Goal: Task Accomplishment & Management: Manage account settings

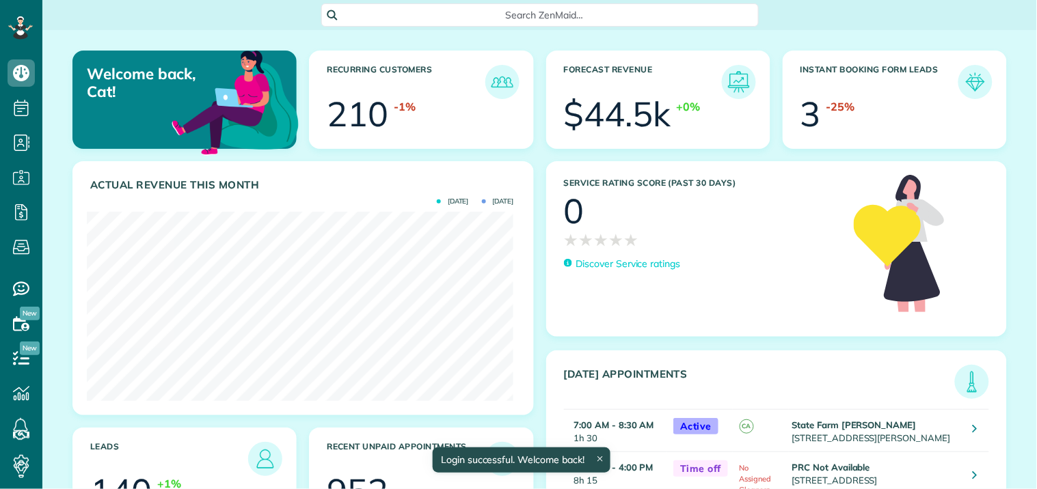
scroll to position [189, 426]
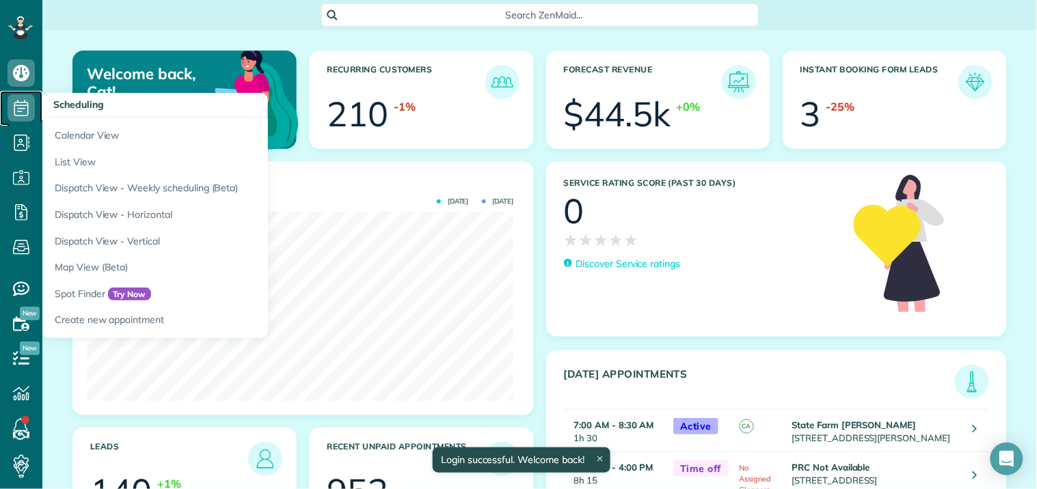
click at [21, 113] on icon at bounding box center [21, 107] width 27 height 27
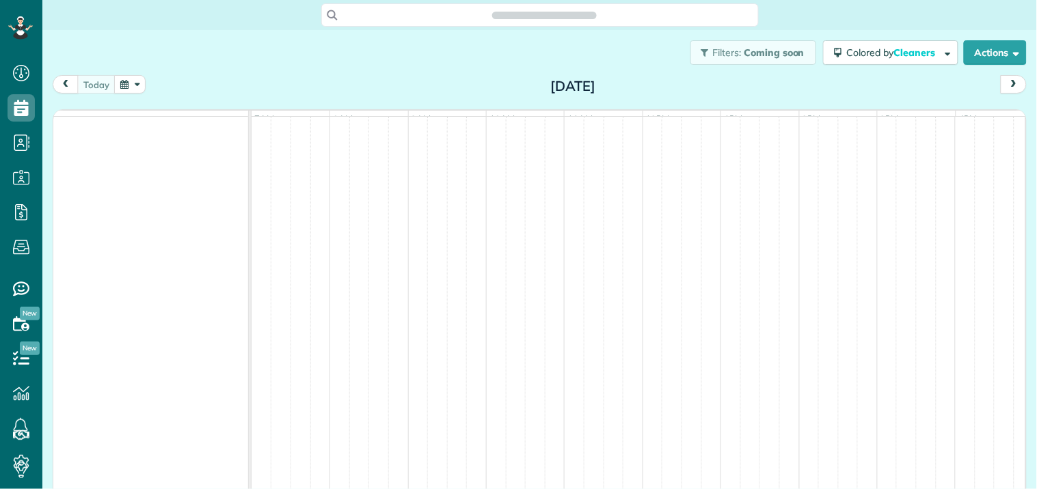
scroll to position [5, 5]
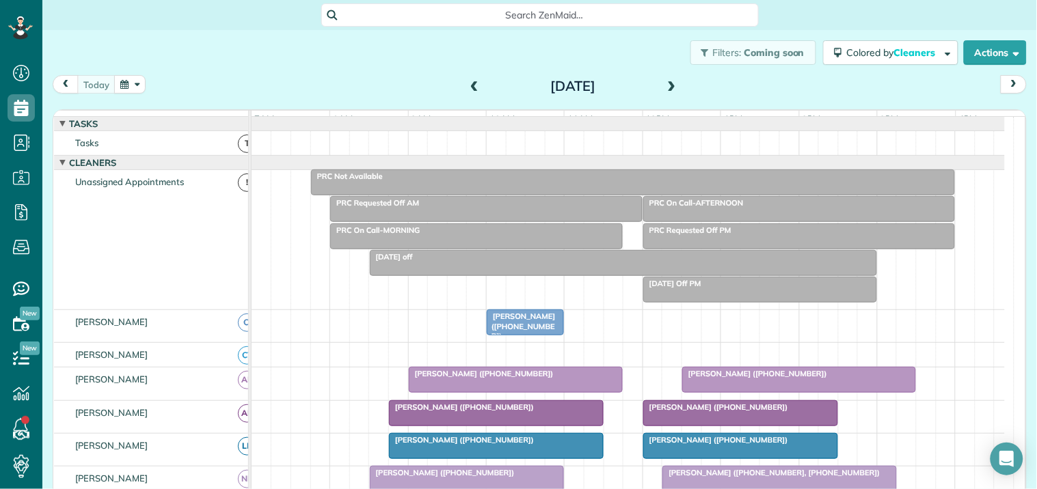
click at [467, 83] on span at bounding box center [474, 87] width 15 height 12
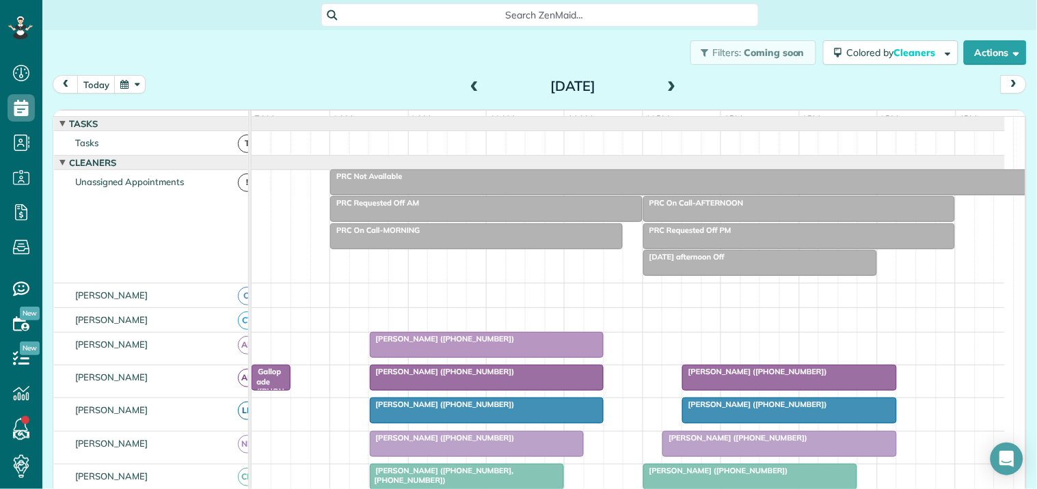
scroll to position [303, 0]
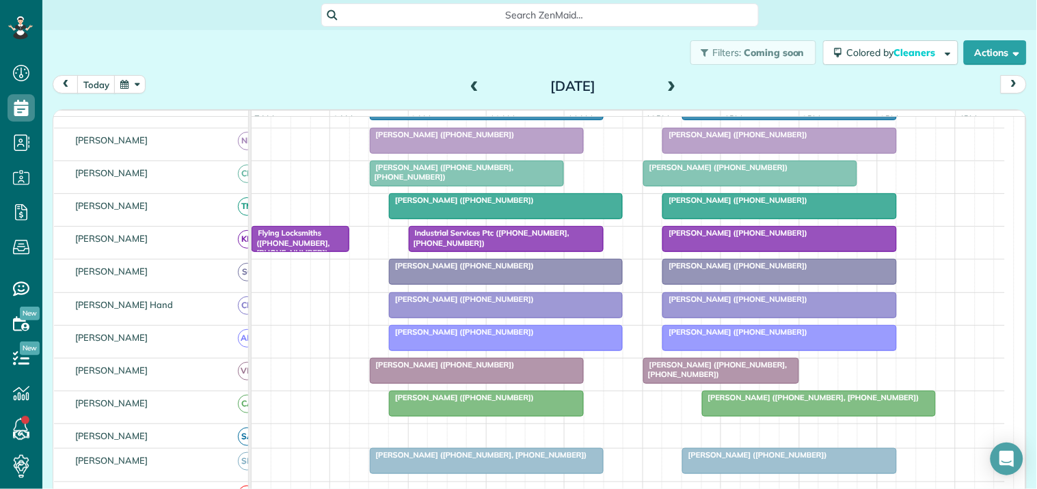
click at [712, 351] on div at bounding box center [779, 338] width 232 height 25
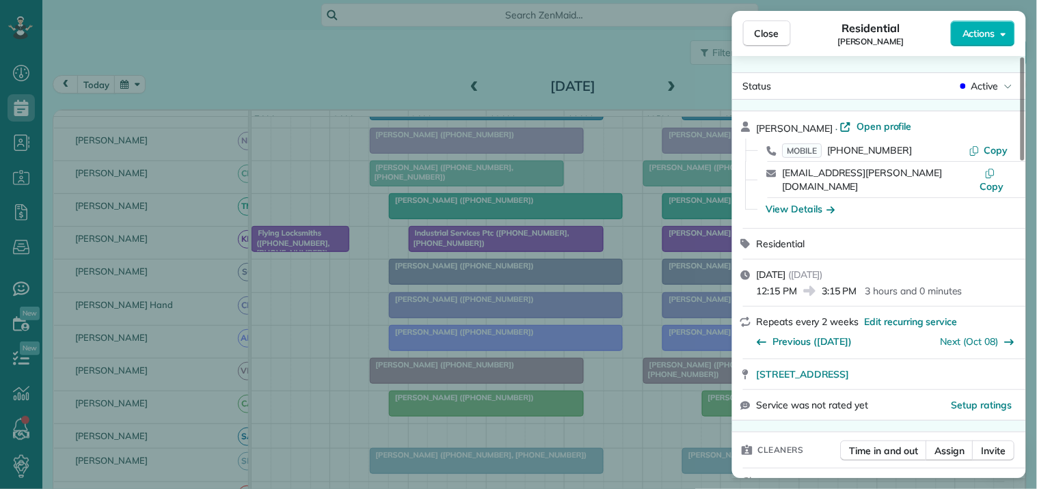
scroll to position [228, 0]
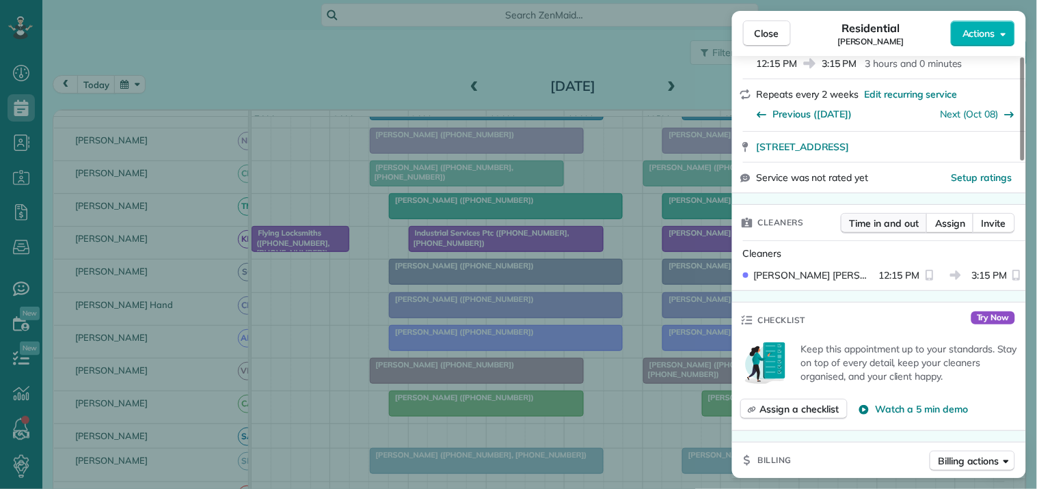
click at [884, 217] on span "Time in and out" at bounding box center [883, 224] width 69 height 14
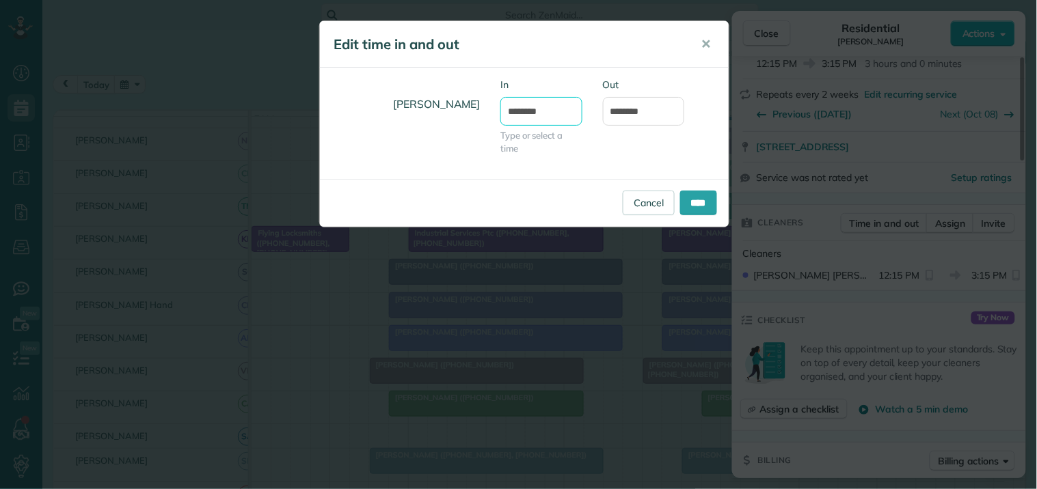
click at [533, 112] on input "********" at bounding box center [541, 111] width 82 height 29
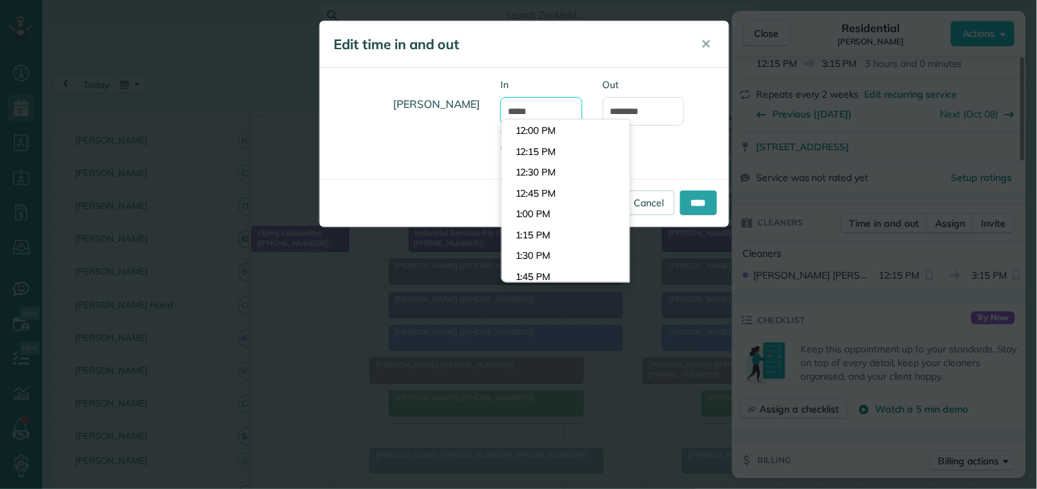
scroll to position [1840, 0]
type input "********"
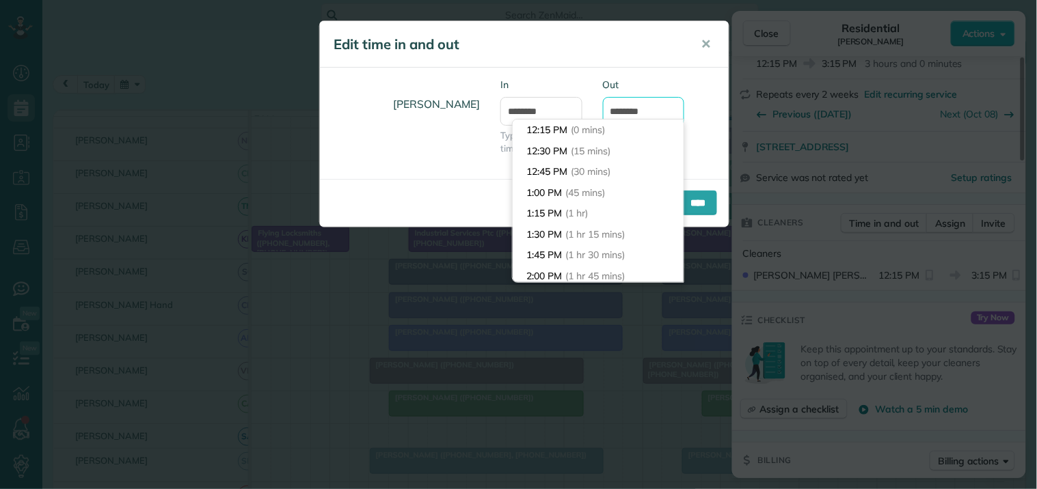
click at [640, 109] on input "*******" at bounding box center [644, 111] width 82 height 29
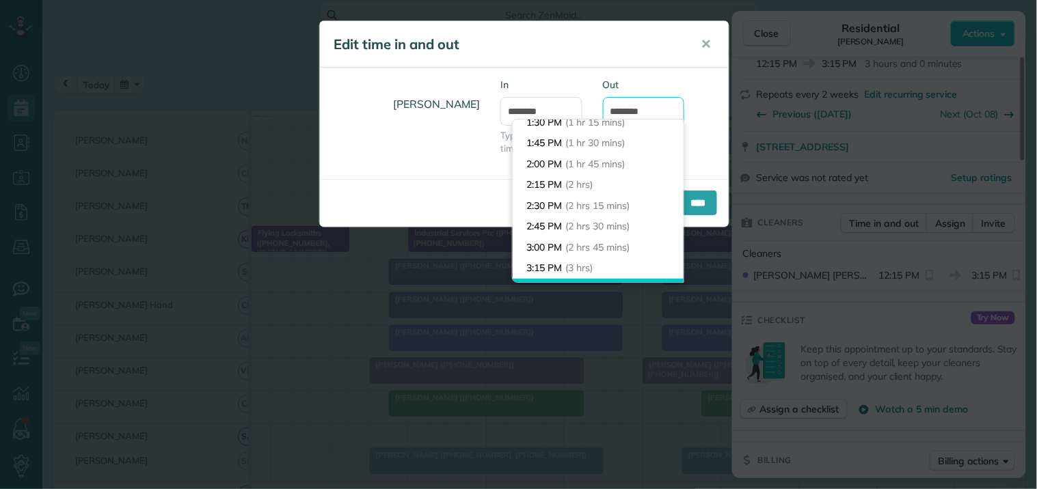
scroll to position [77, 0]
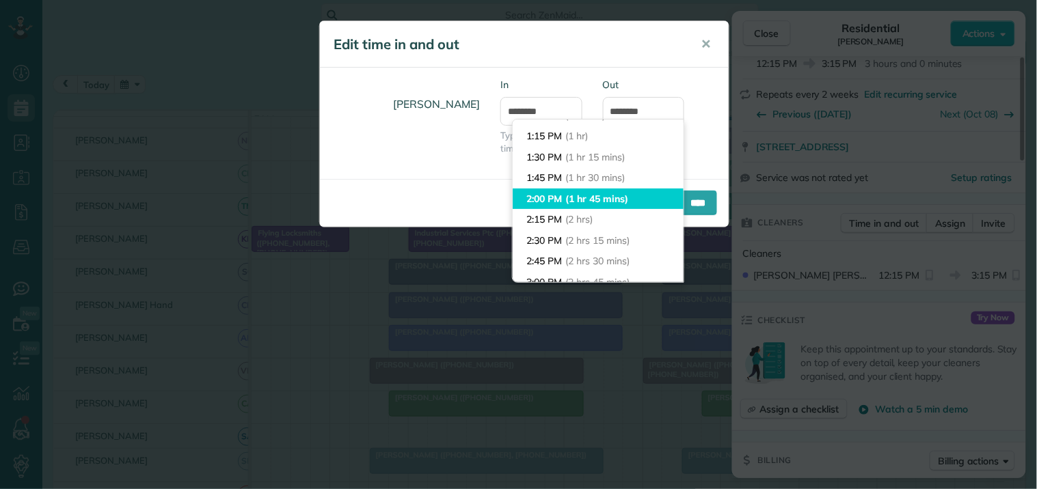
type input "*******"
click at [563, 195] on body "Dashboard Scheduling Calendar View List View Dispatch View - Weekly scheduling …" at bounding box center [518, 244] width 1037 height 489
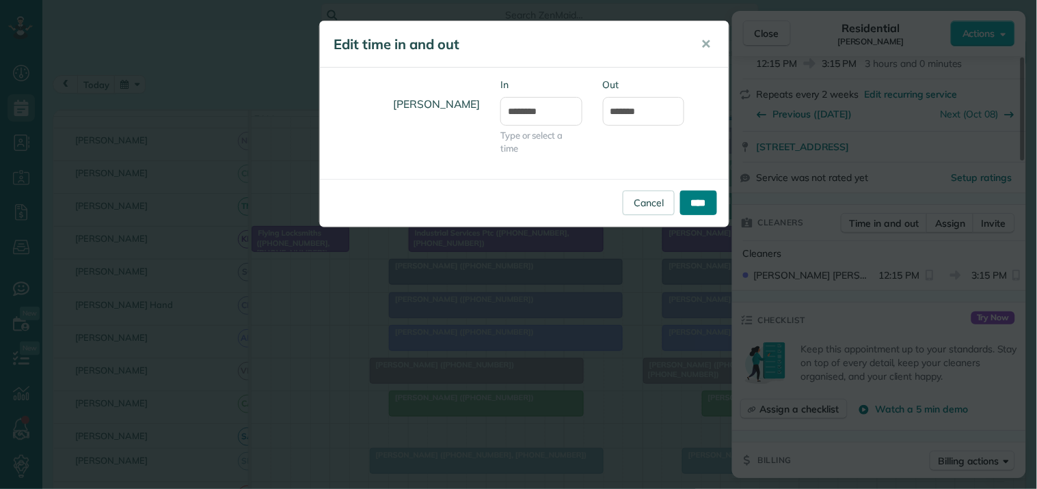
click at [700, 200] on input "****" at bounding box center [698, 203] width 37 height 25
click at [709, 49] on span "✕" at bounding box center [706, 44] width 10 height 16
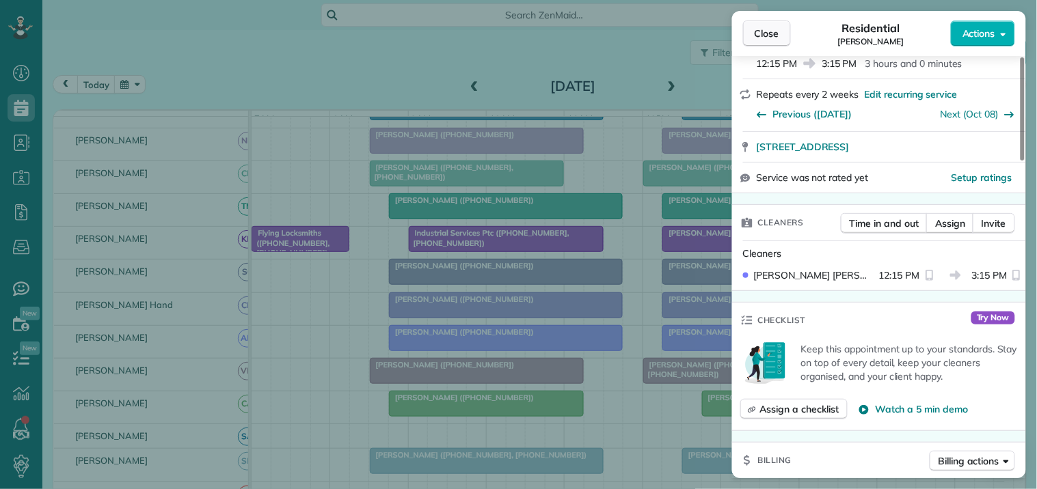
click at [768, 36] on span "Close" at bounding box center [766, 34] width 25 height 14
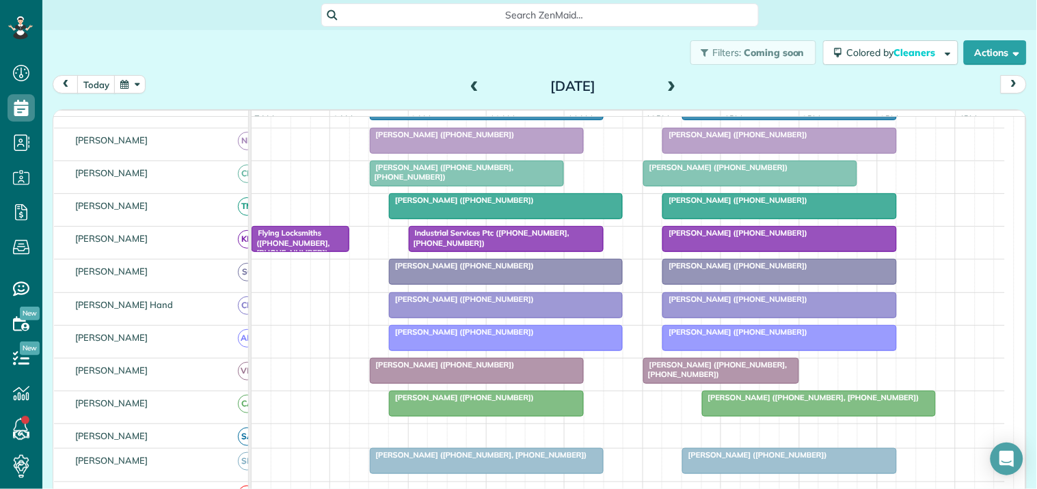
click at [472, 337] on span "Catherine Faccento (+14177933933)" at bounding box center [461, 332] width 146 height 10
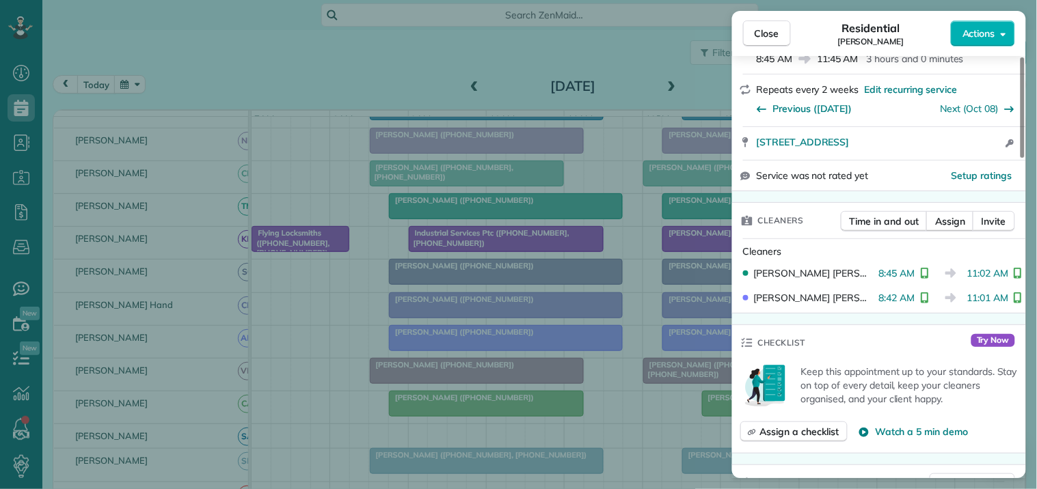
scroll to position [228, 0]
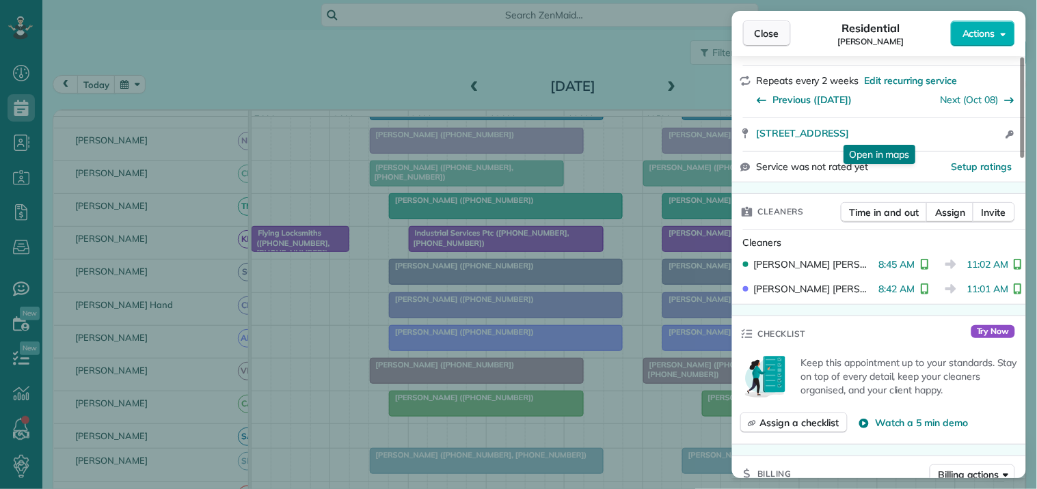
click at [772, 30] on span "Close" at bounding box center [766, 34] width 25 height 14
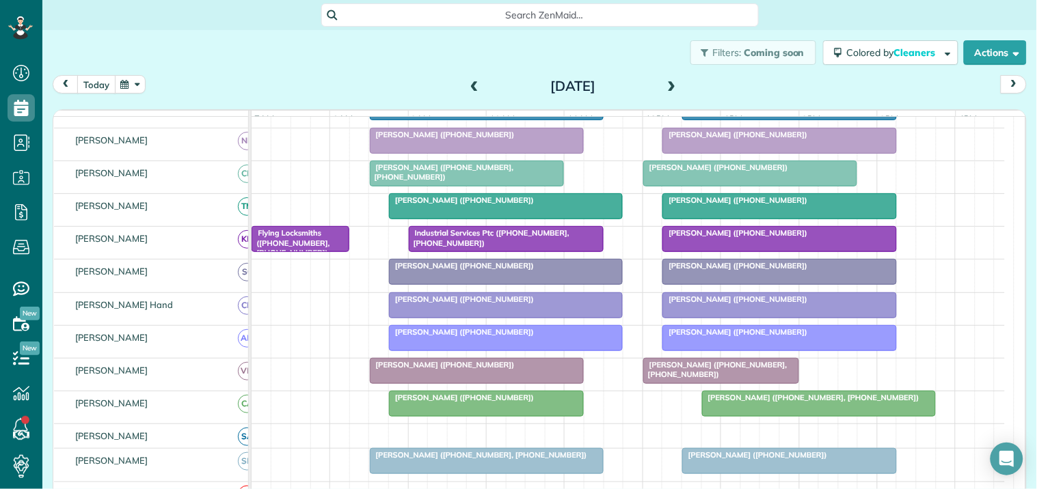
click at [92, 84] on button "today" at bounding box center [96, 84] width 38 height 18
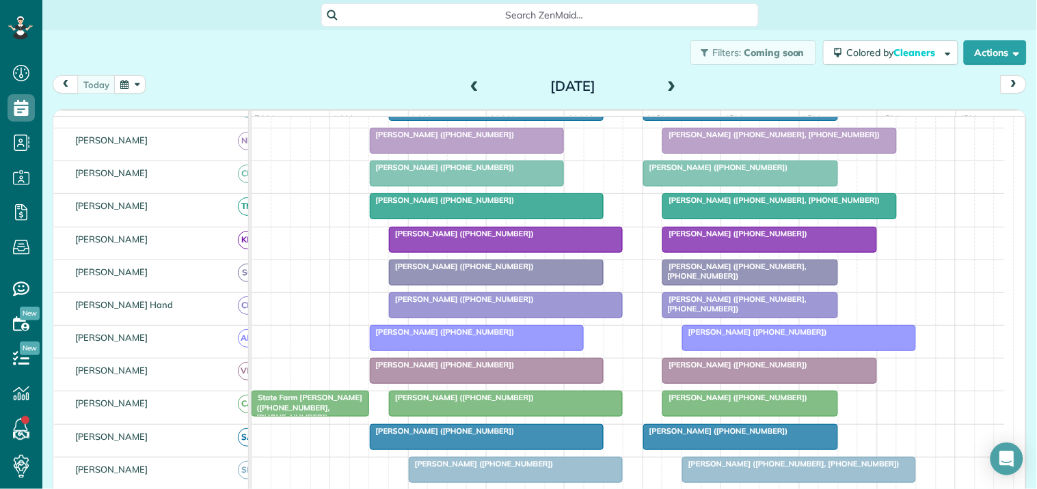
scroll to position [414, 0]
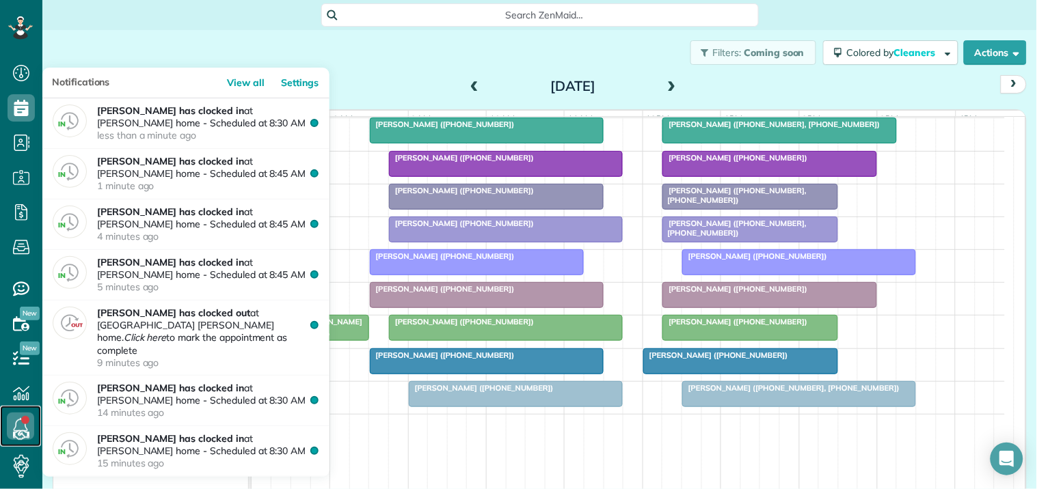
click at [21, 422] on link at bounding box center [20, 426] width 41 height 41
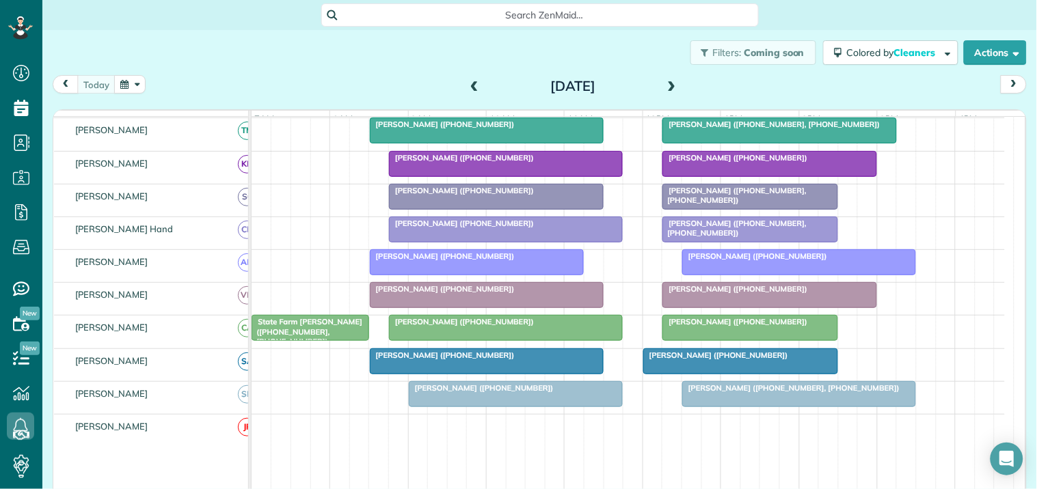
click at [366, 71] on div "Filters: Coming soon Colored by Cleaners Color by Cleaner Color by Team Color b…" at bounding box center [539, 52] width 994 height 45
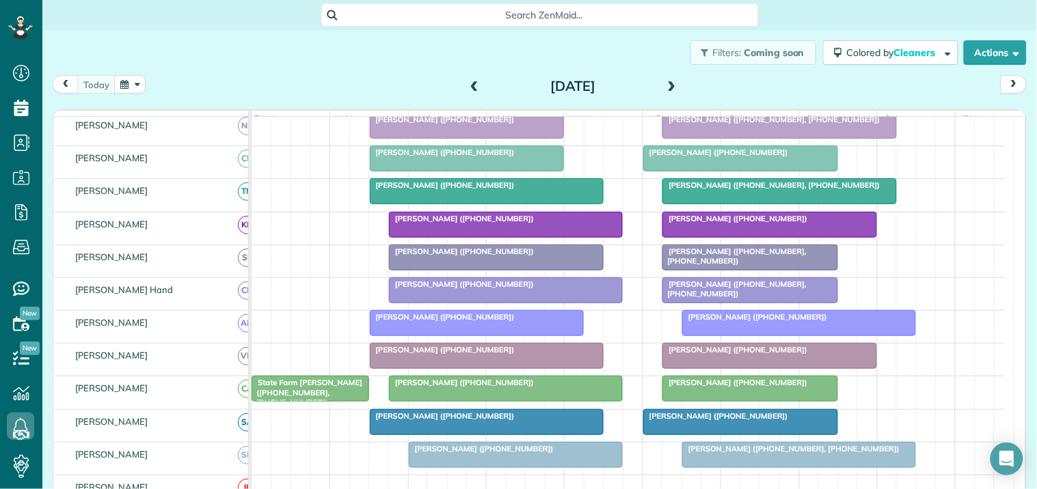
scroll to position [338, 0]
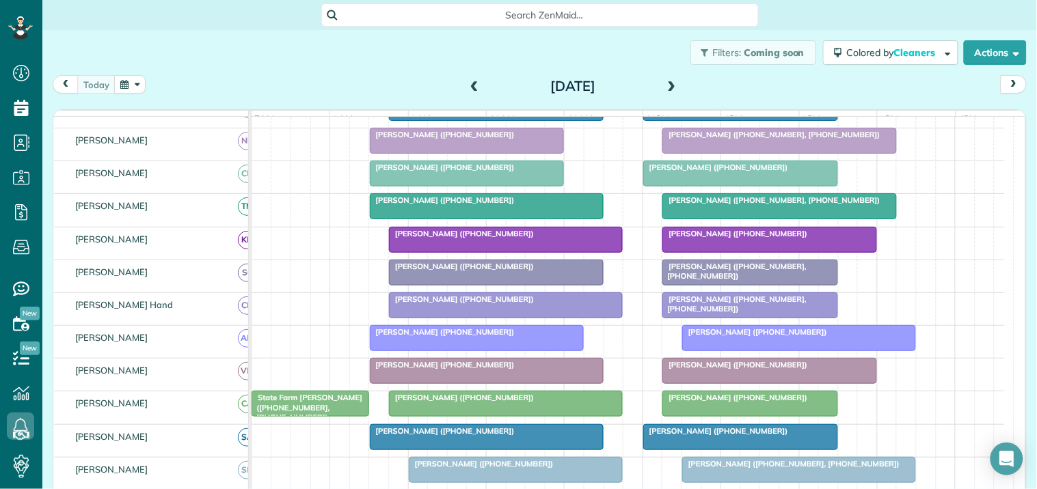
click at [460, 450] on div at bounding box center [486, 437] width 232 height 25
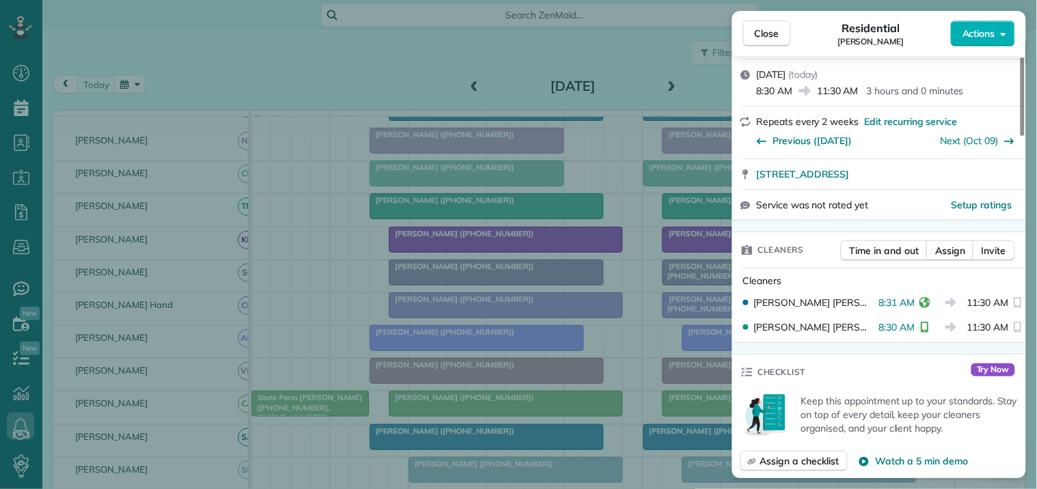
scroll to position [303, 0]
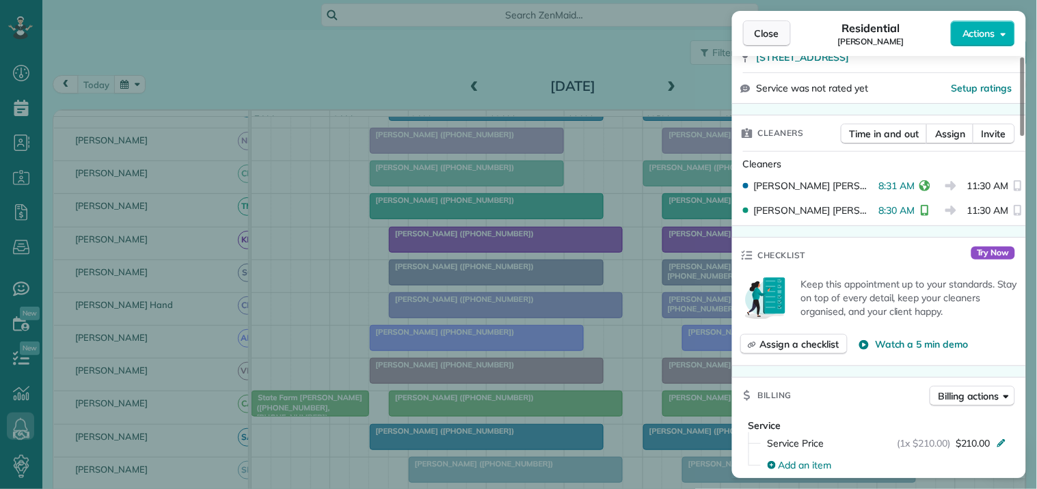
click at [769, 36] on span "Close" at bounding box center [766, 34] width 25 height 14
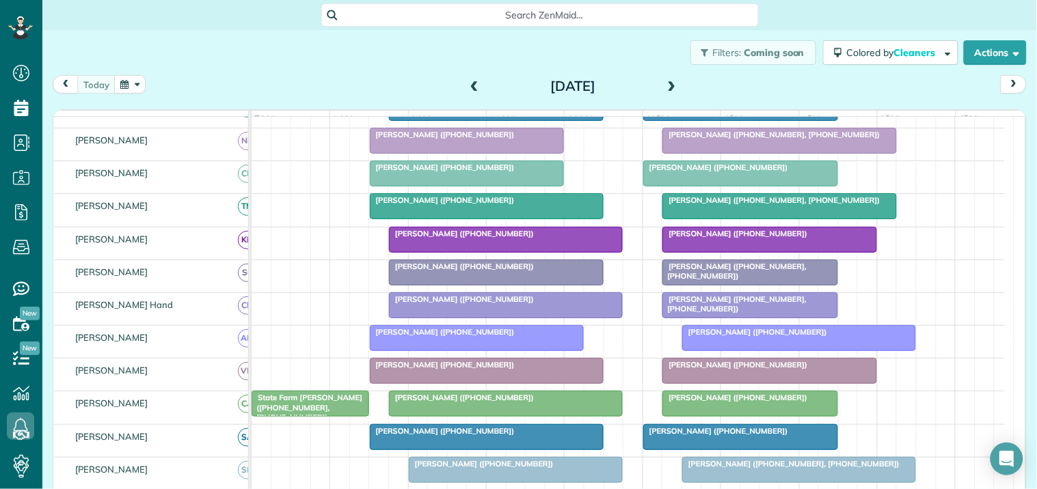
click at [467, 185] on div at bounding box center [466, 173] width 193 height 25
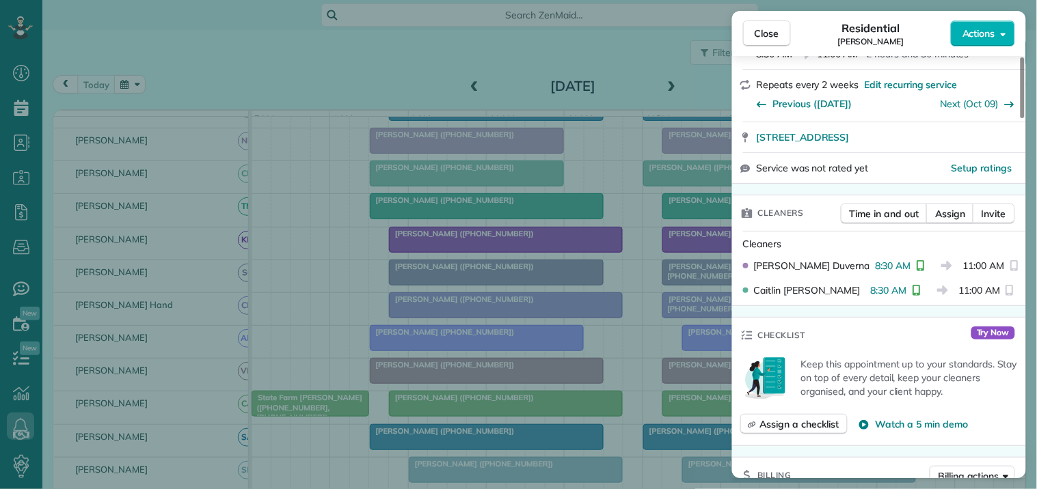
scroll to position [228, 0]
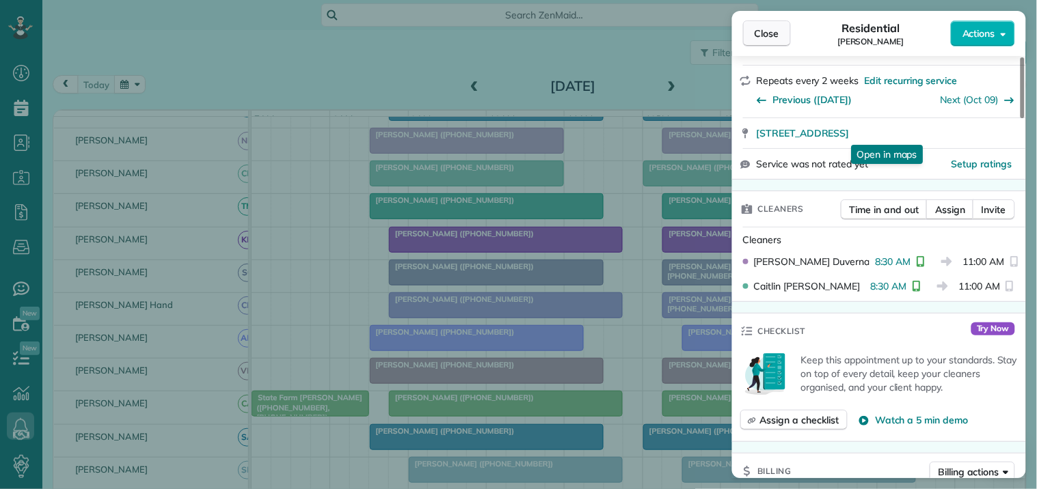
click at [770, 31] on span "Close" at bounding box center [766, 34] width 25 height 14
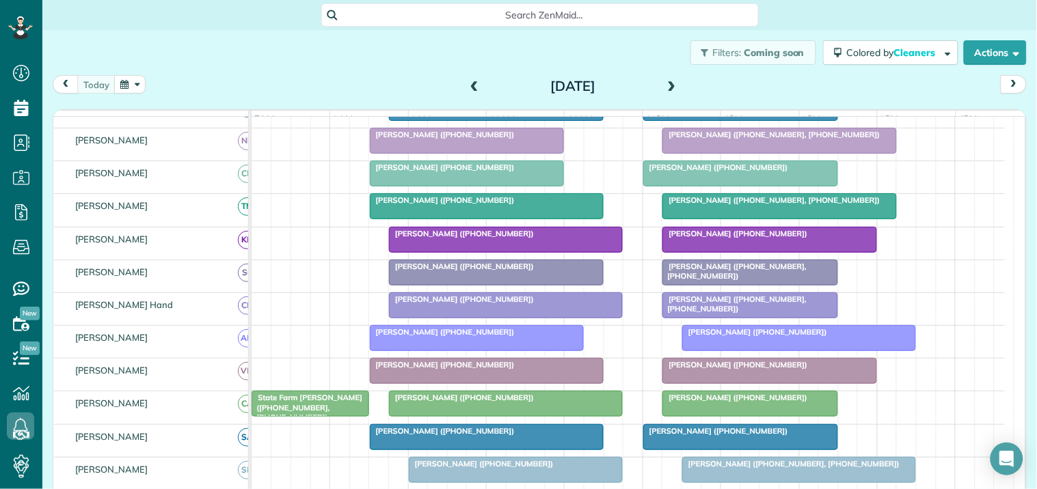
click at [381, 64] on div "Filters: Coming soon Colored by Cleaners Color by Cleaner Color by Team Color b…" at bounding box center [539, 52] width 994 height 45
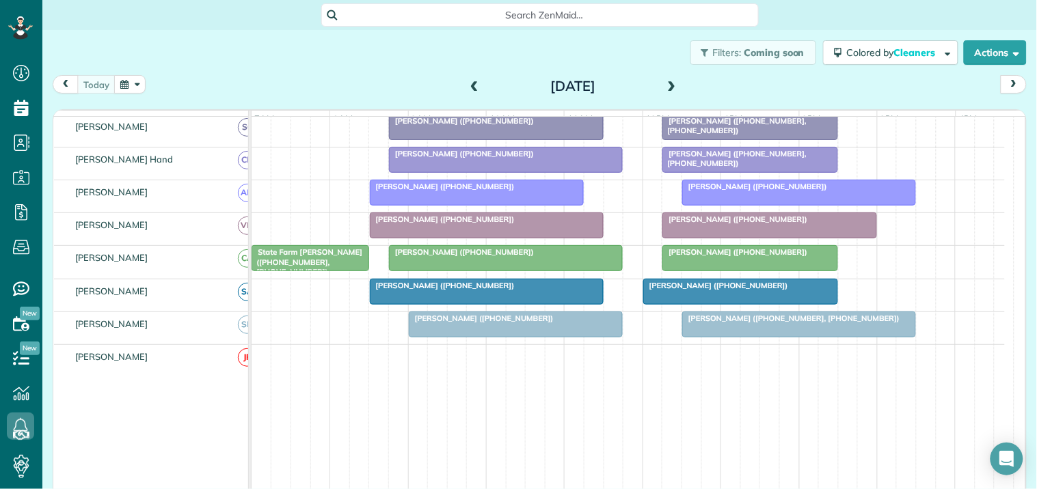
scroll to position [490, 0]
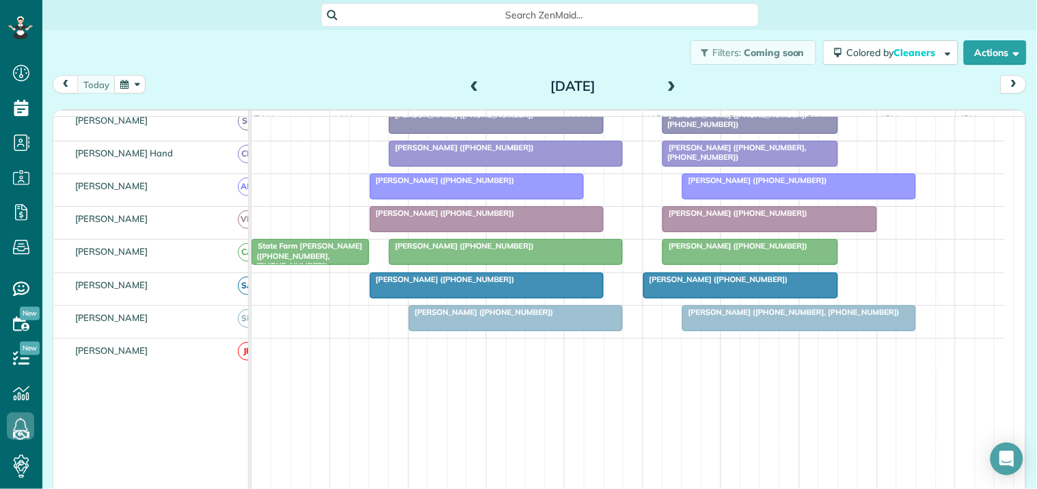
click at [313, 261] on span "State Farm Sims (+19044033440, +17704619680)" at bounding box center [306, 255] width 111 height 29
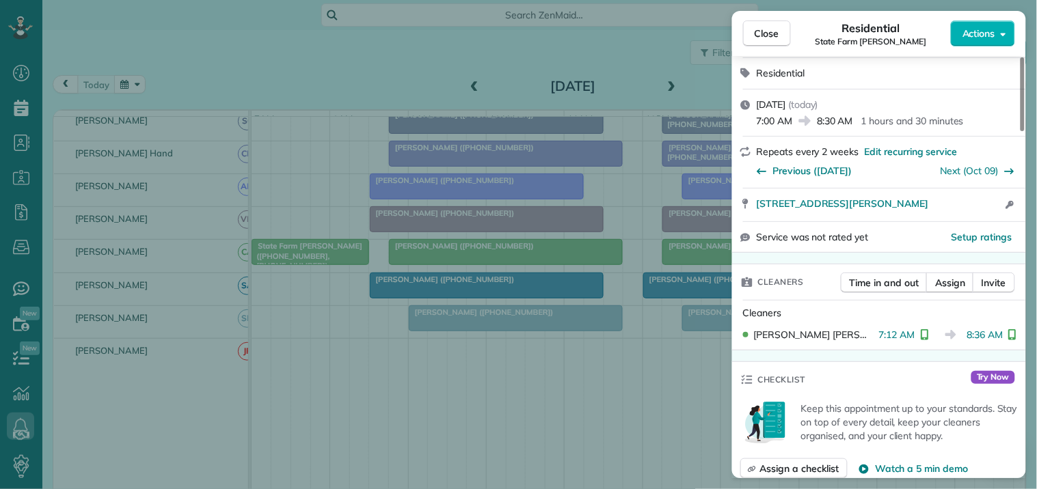
scroll to position [228, 0]
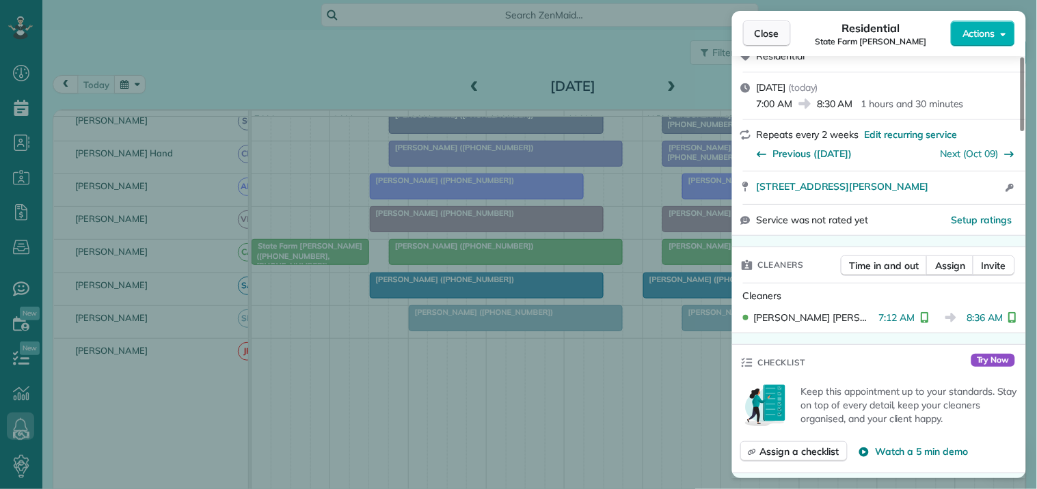
click at [766, 27] on span "Close" at bounding box center [766, 34] width 25 height 14
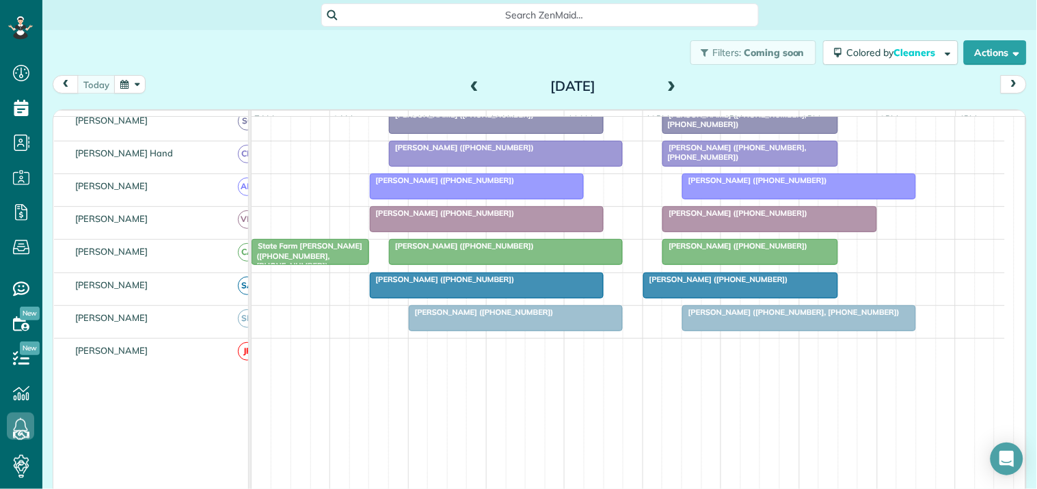
click at [465, 264] on div at bounding box center [506, 252] width 232 height 25
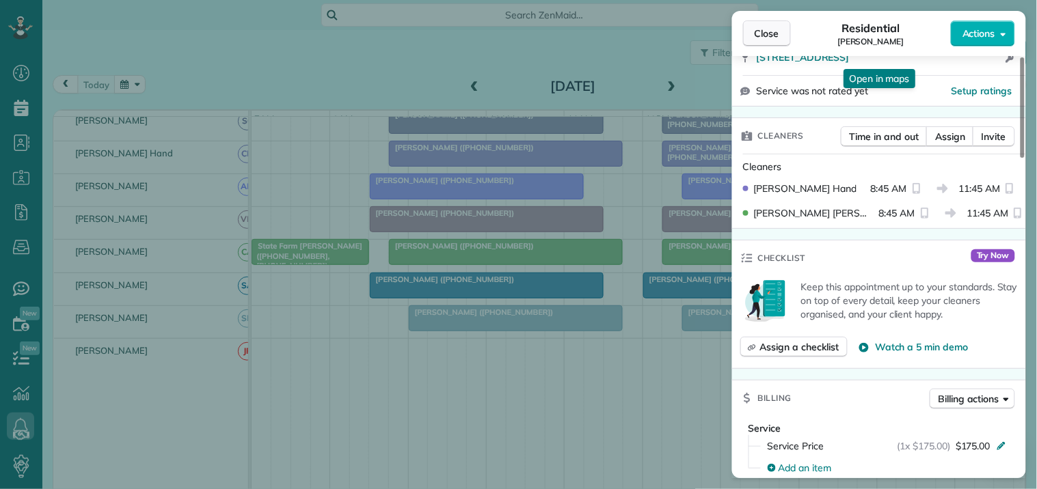
click at [761, 36] on span "Close" at bounding box center [766, 34] width 25 height 14
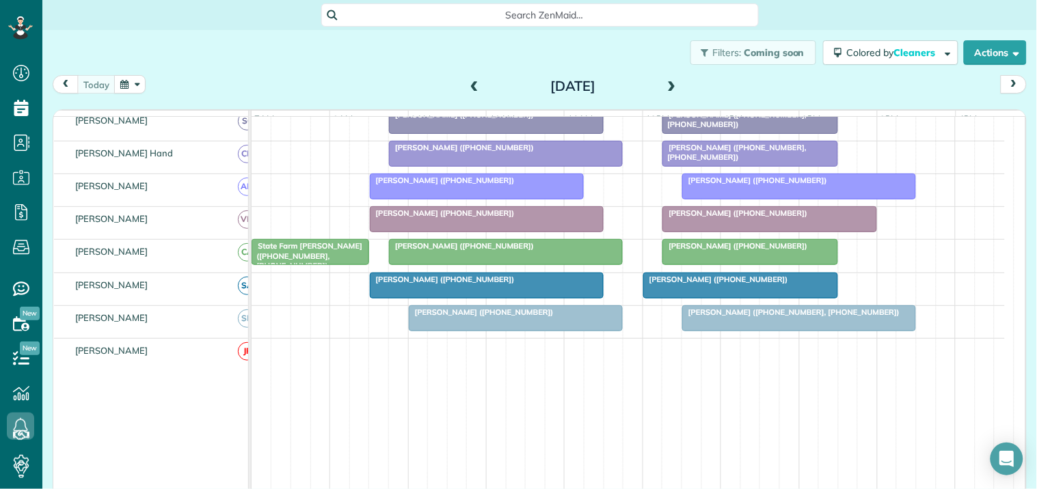
click at [392, 36] on div "Filters: Coming soon Colored by Cleaners Color by Cleaner Color by Team Color b…" at bounding box center [539, 52] width 994 height 45
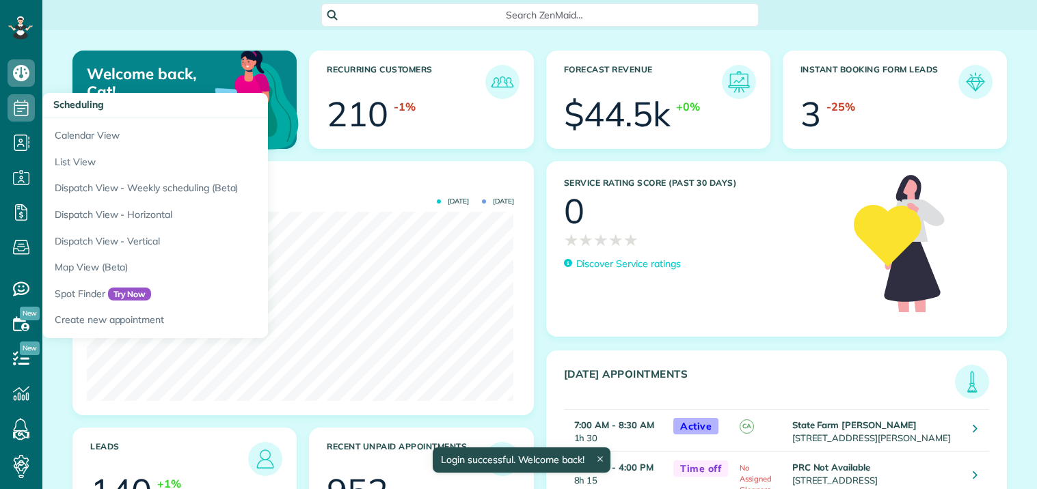
click at [18, 105] on icon at bounding box center [21, 107] width 27 height 27
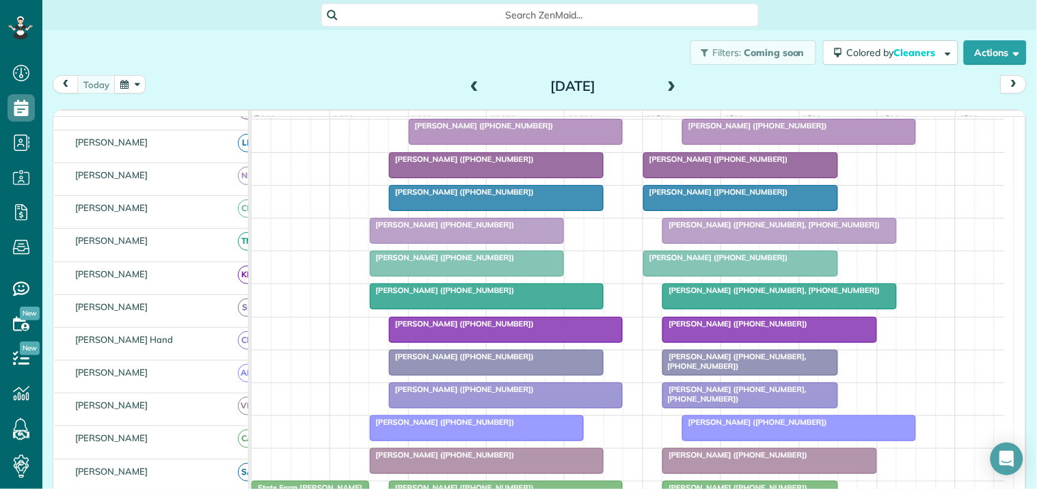
scroll to position [228, 0]
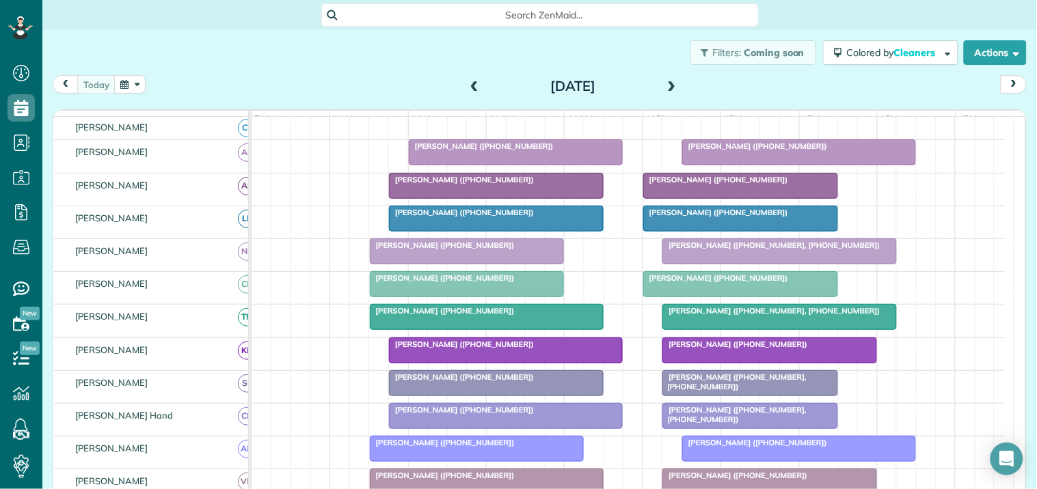
click at [473, 198] on div at bounding box center [496, 186] width 213 height 25
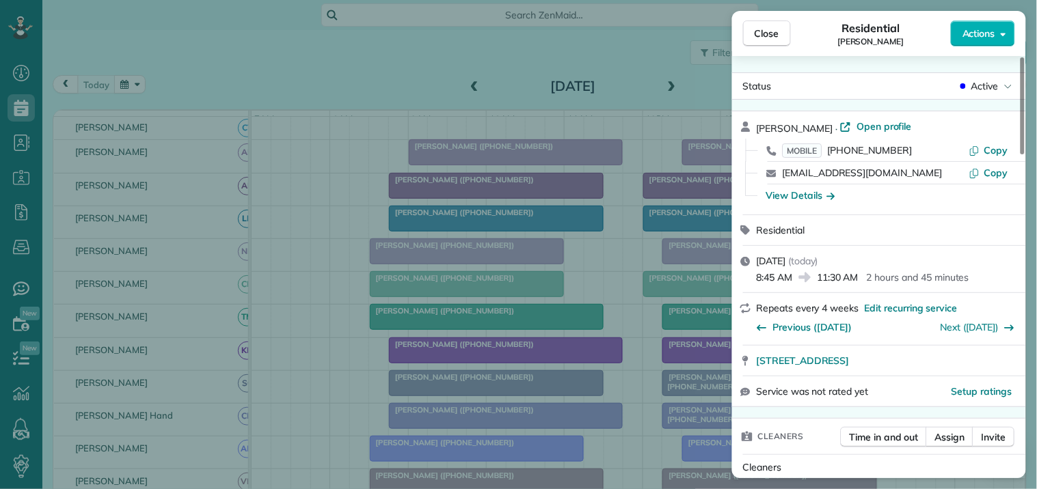
drag, startPoint x: 888, startPoint y: 126, endPoint x: 920, endPoint y: 150, distance: 39.9
click at [888, 126] on span "Open profile" at bounding box center [883, 127] width 55 height 14
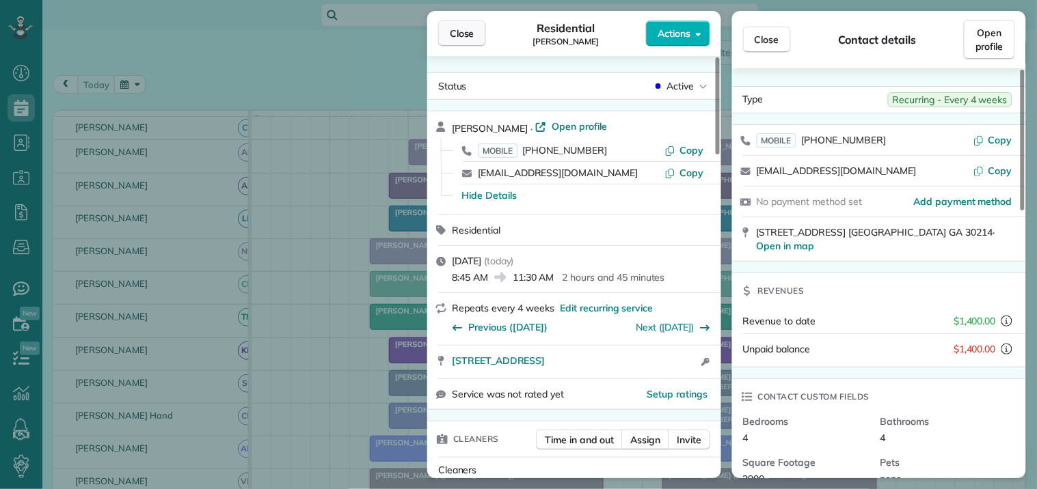
click at [465, 39] on span "Close" at bounding box center [462, 34] width 25 height 14
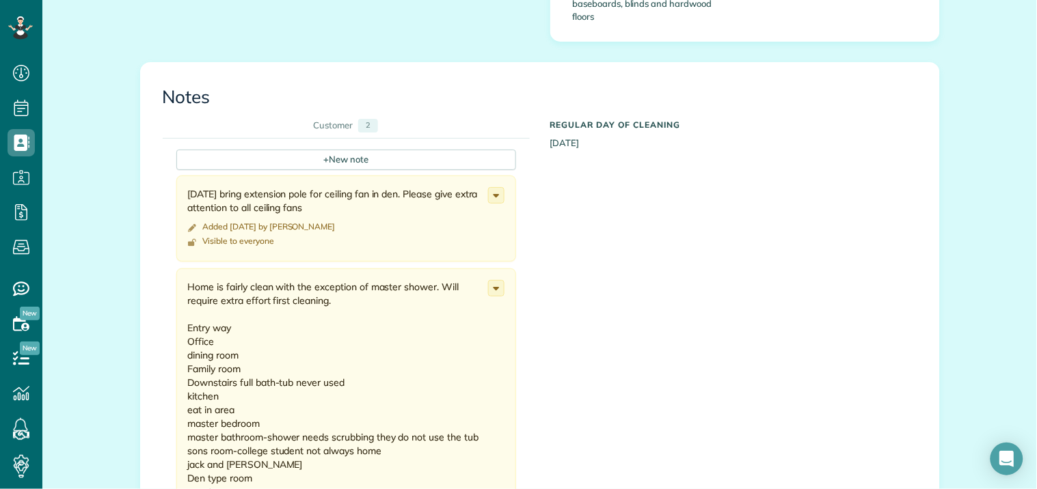
scroll to position [913, 0]
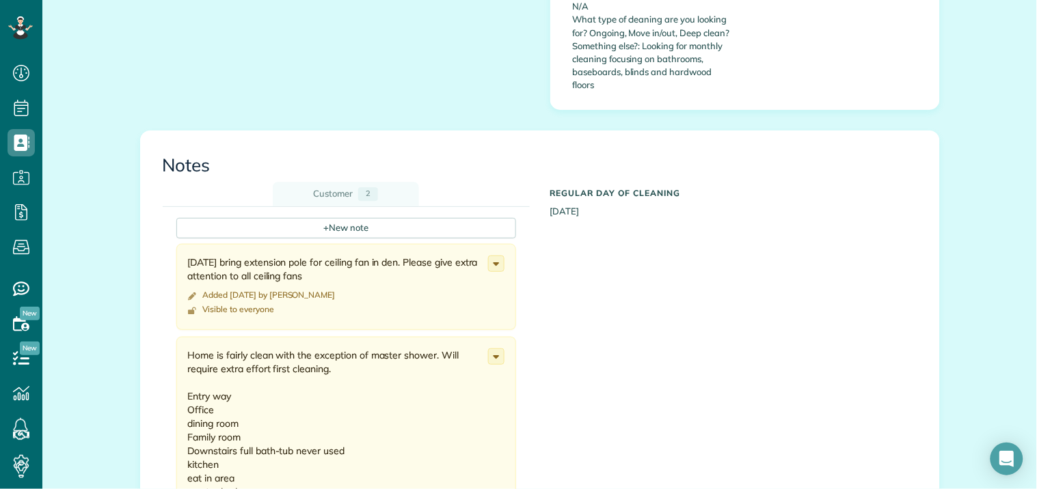
click at [336, 187] on div "Customer" at bounding box center [334, 193] width 40 height 13
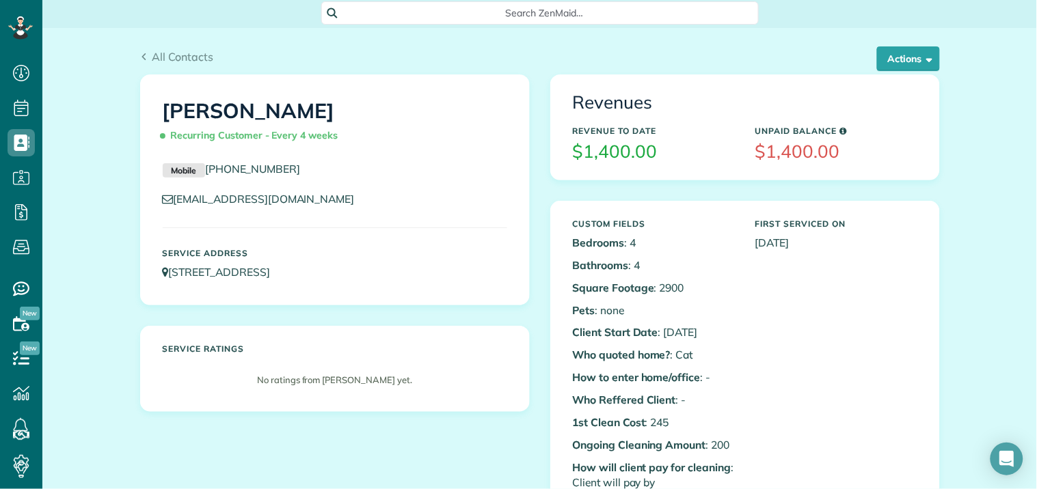
scroll to position [0, 0]
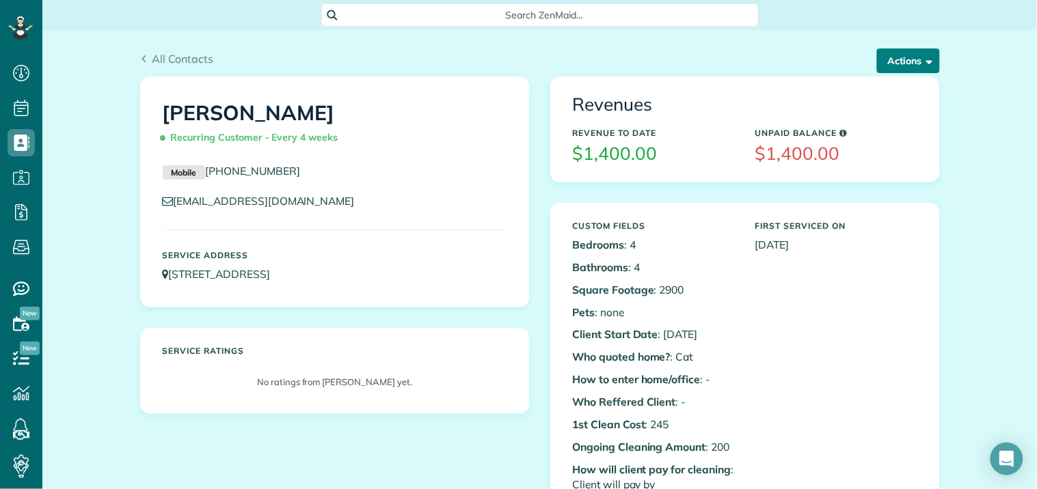
click at [897, 64] on button "Actions" at bounding box center [908, 61] width 63 height 25
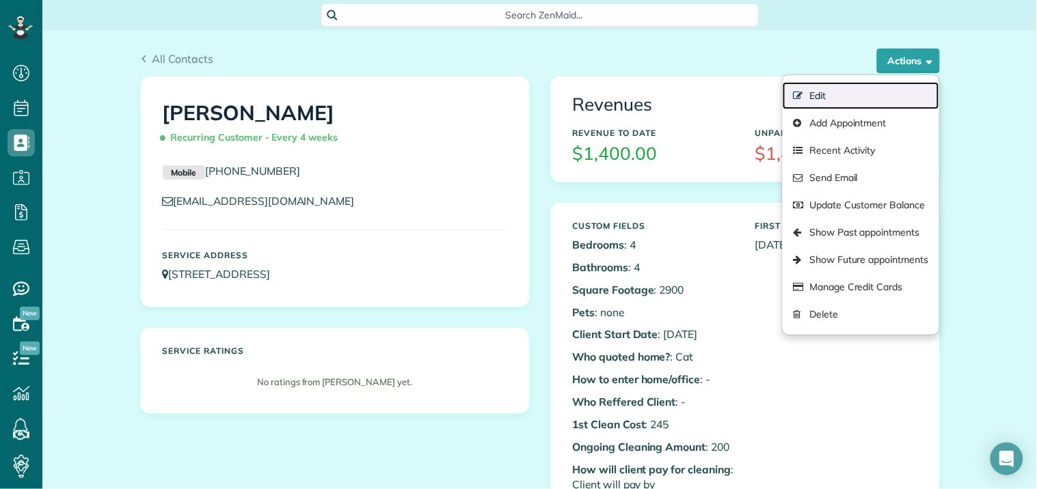
click at [836, 94] on link "Edit" at bounding box center [860, 95] width 156 height 27
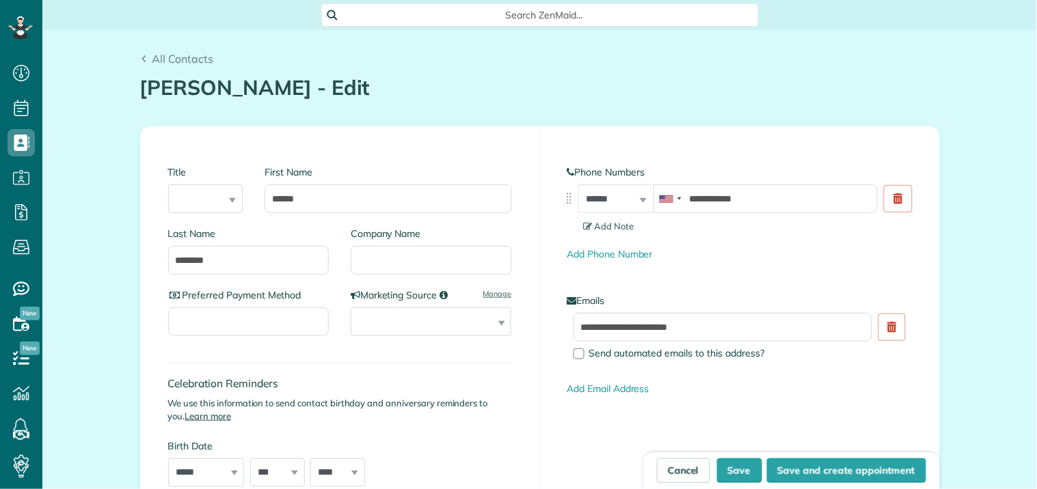
scroll to position [5, 5]
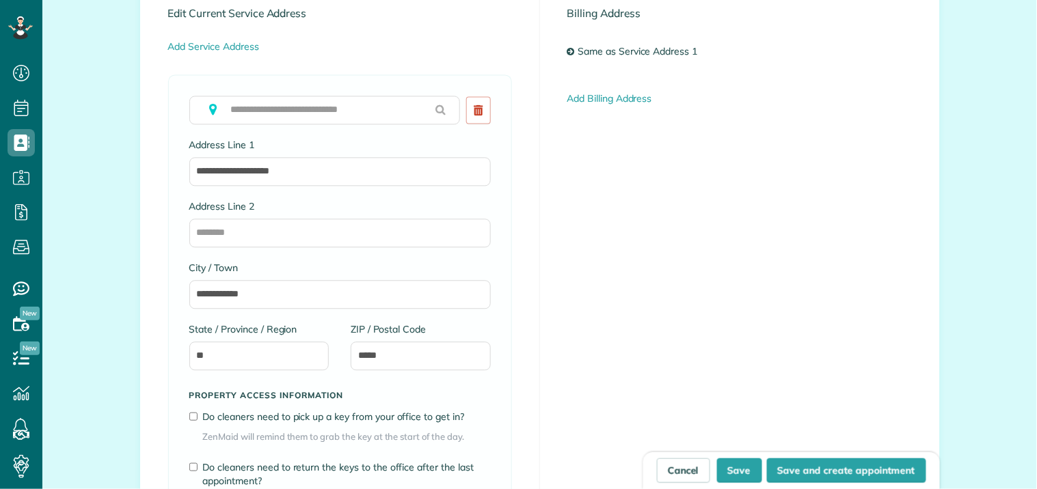
type input "**********"
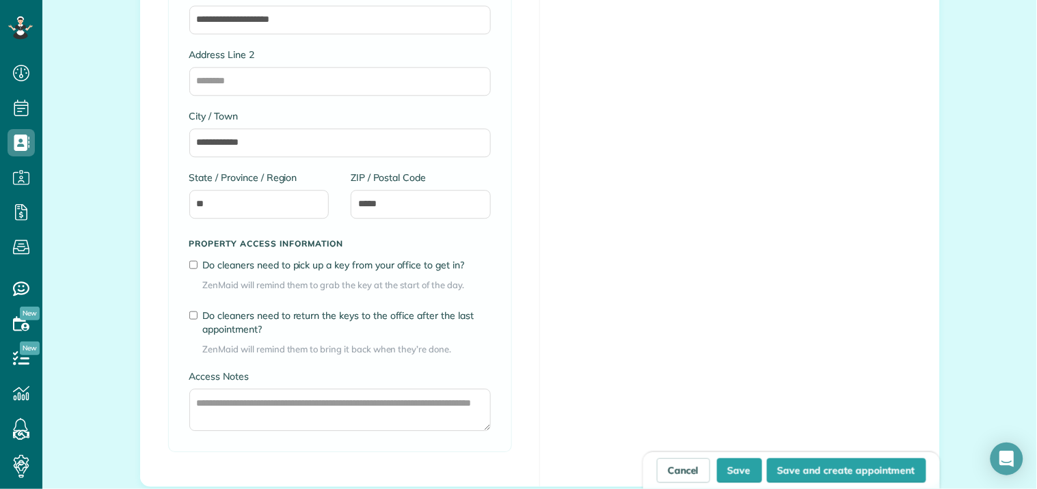
scroll to position [1139, 0]
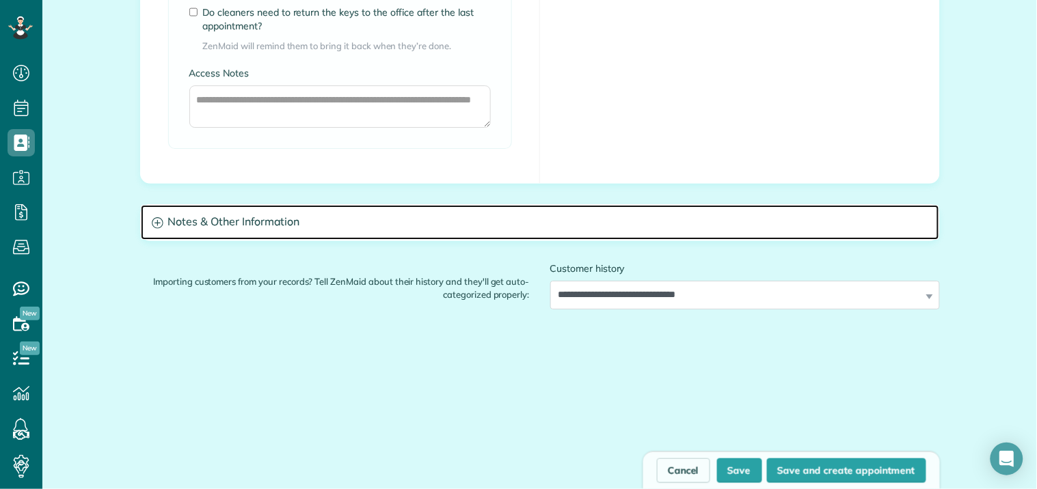
click at [152, 221] on icon at bounding box center [158, 223] width 12 height 12
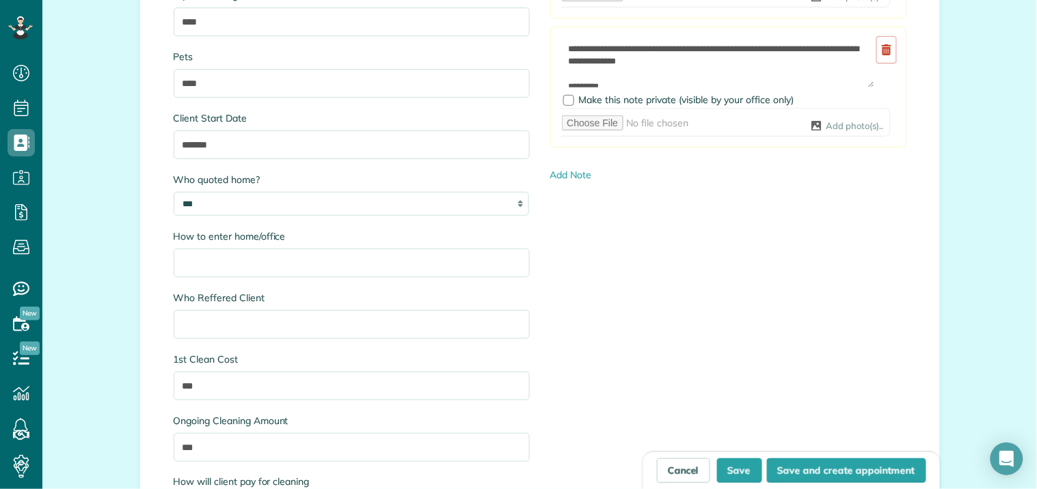
scroll to position [1519, 0]
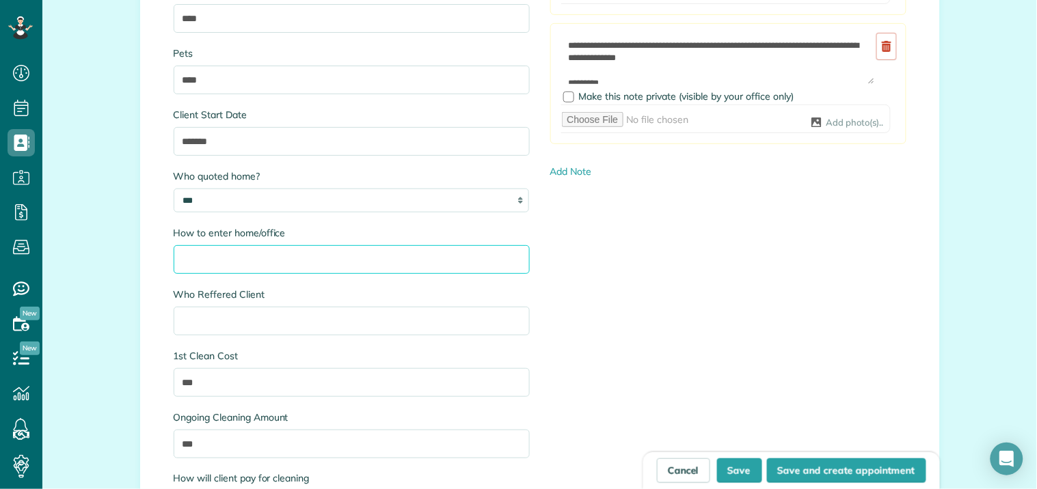
click at [248, 258] on input "How to enter home/office" at bounding box center [352, 259] width 356 height 29
type input "**********"
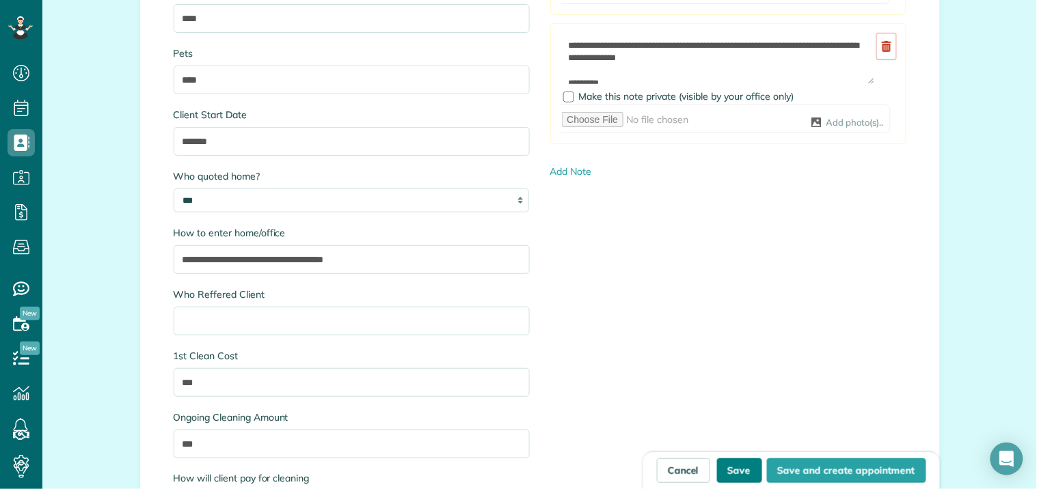
click at [736, 468] on button "Save" at bounding box center [739, 471] width 45 height 25
type input "**********"
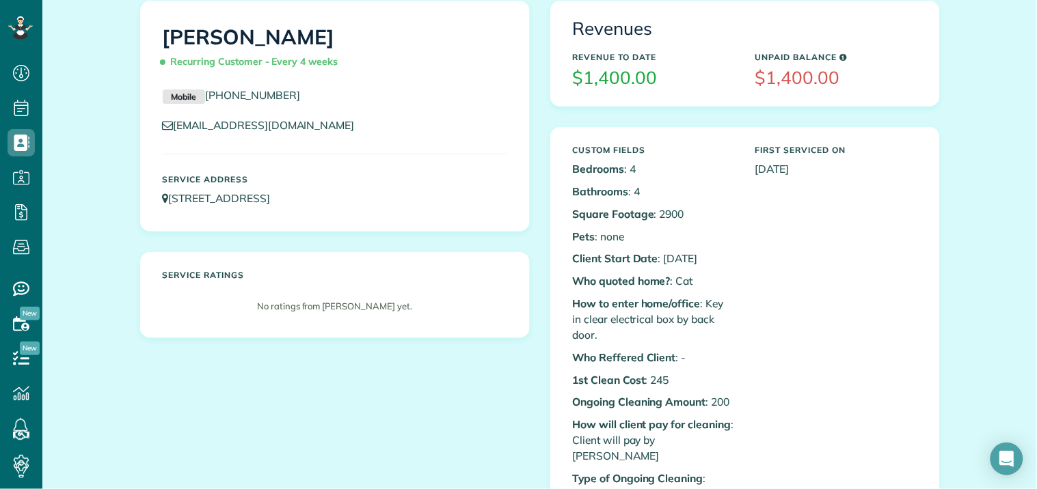
scroll to position [152, 0]
